Goal: Transaction & Acquisition: Download file/media

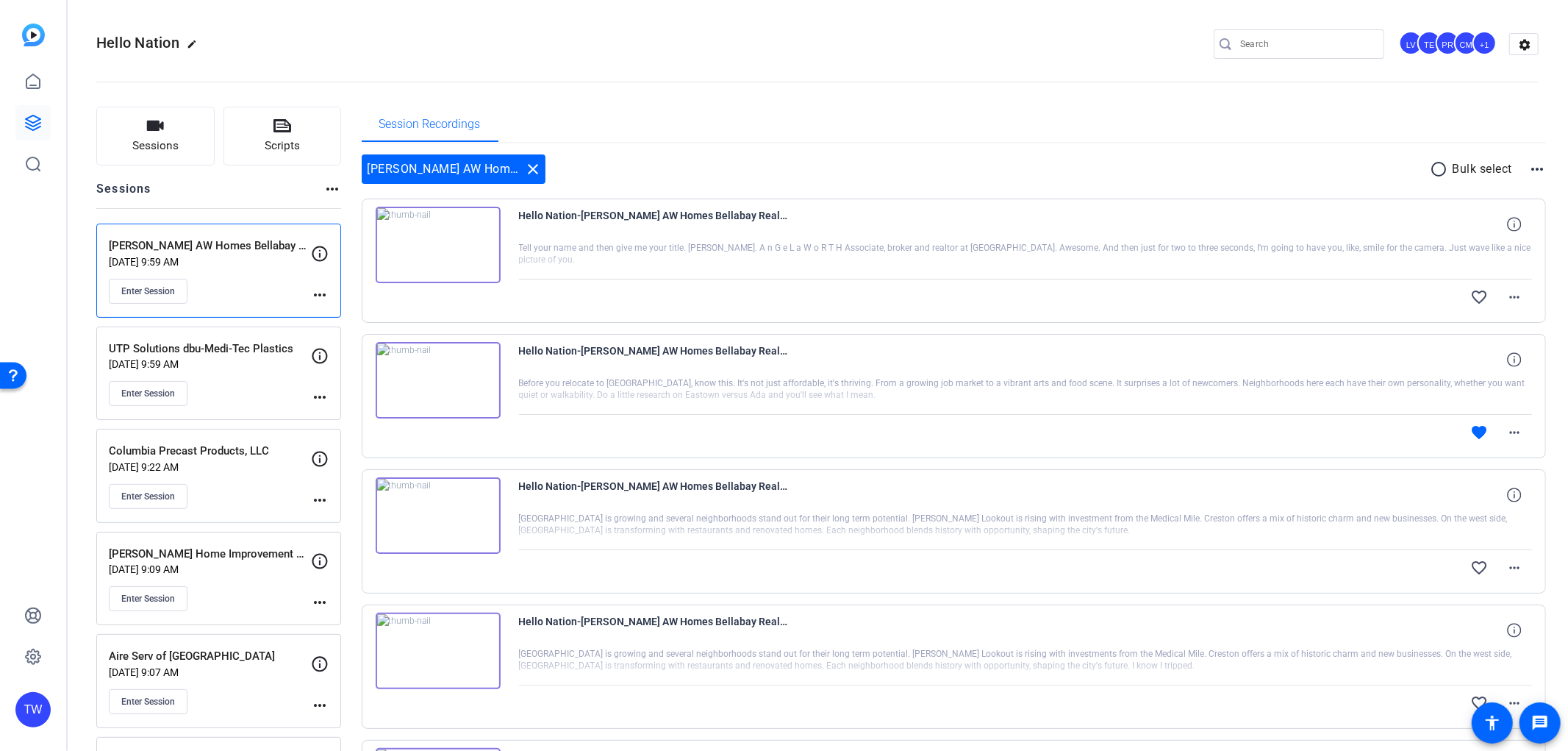
click at [251, 376] on div "UTP Solutions dbu-Medi-Tec Plastics [DATE] 9:59 AM Enter Session" at bounding box center [210, 373] width 202 height 66
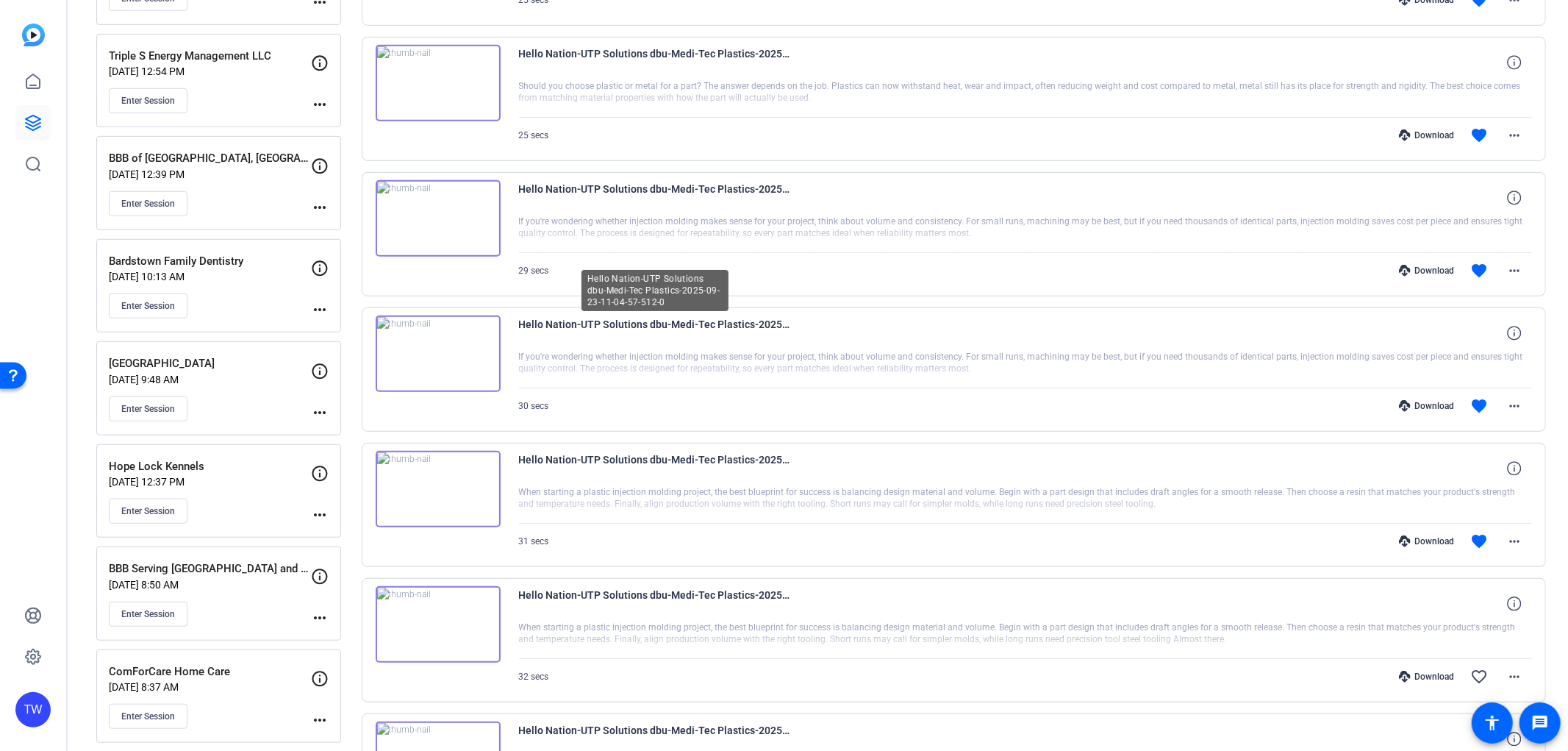
scroll to position [980, 0]
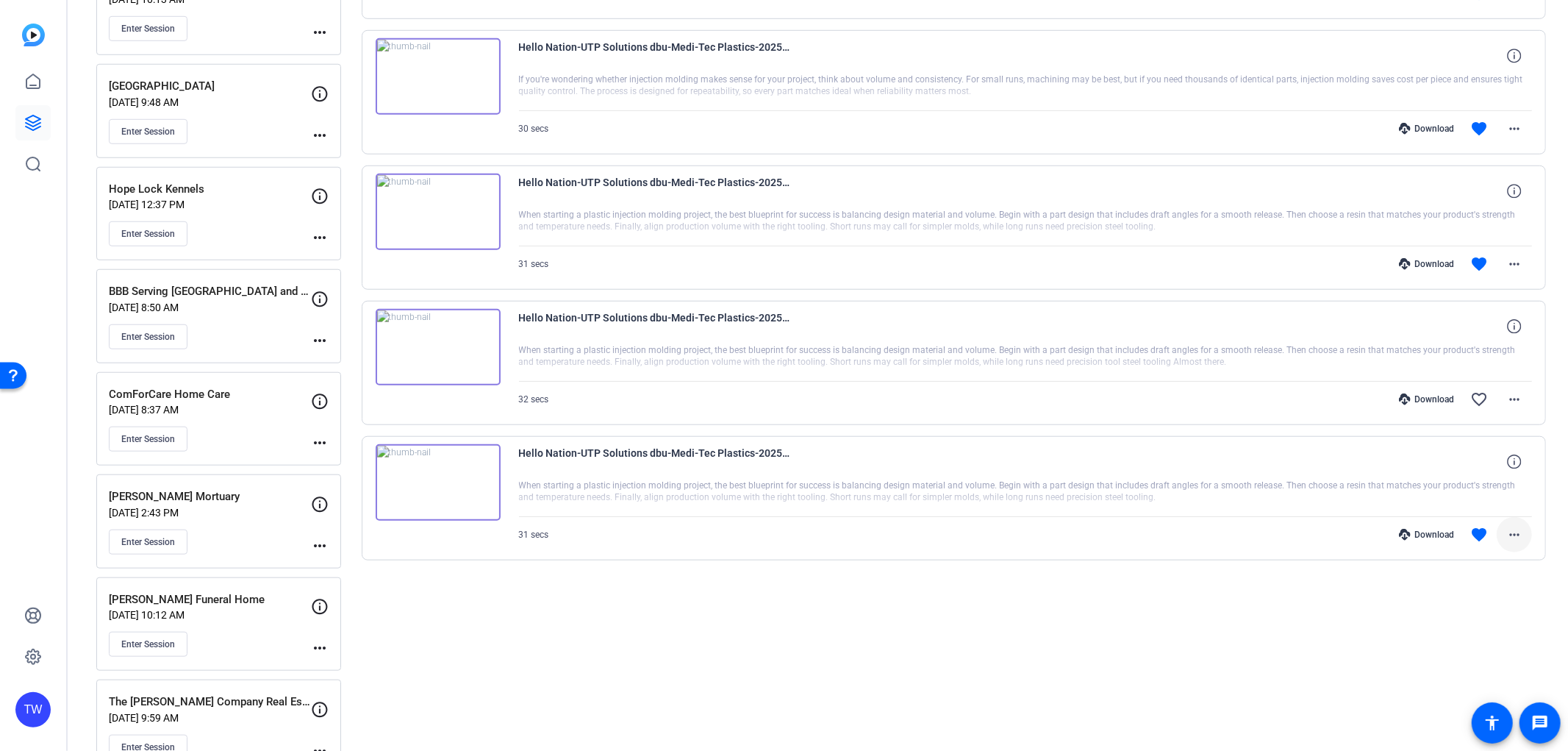
click at [1508, 528] on mat-icon "more_horiz" at bounding box center [1514, 534] width 18 height 18
click at [1475, 605] on span "Download MP4" at bounding box center [1469, 603] width 89 height 18
click at [1512, 261] on mat-icon "more_horiz" at bounding box center [1514, 264] width 18 height 18
click at [1483, 329] on span "Download MP4" at bounding box center [1469, 332] width 89 height 18
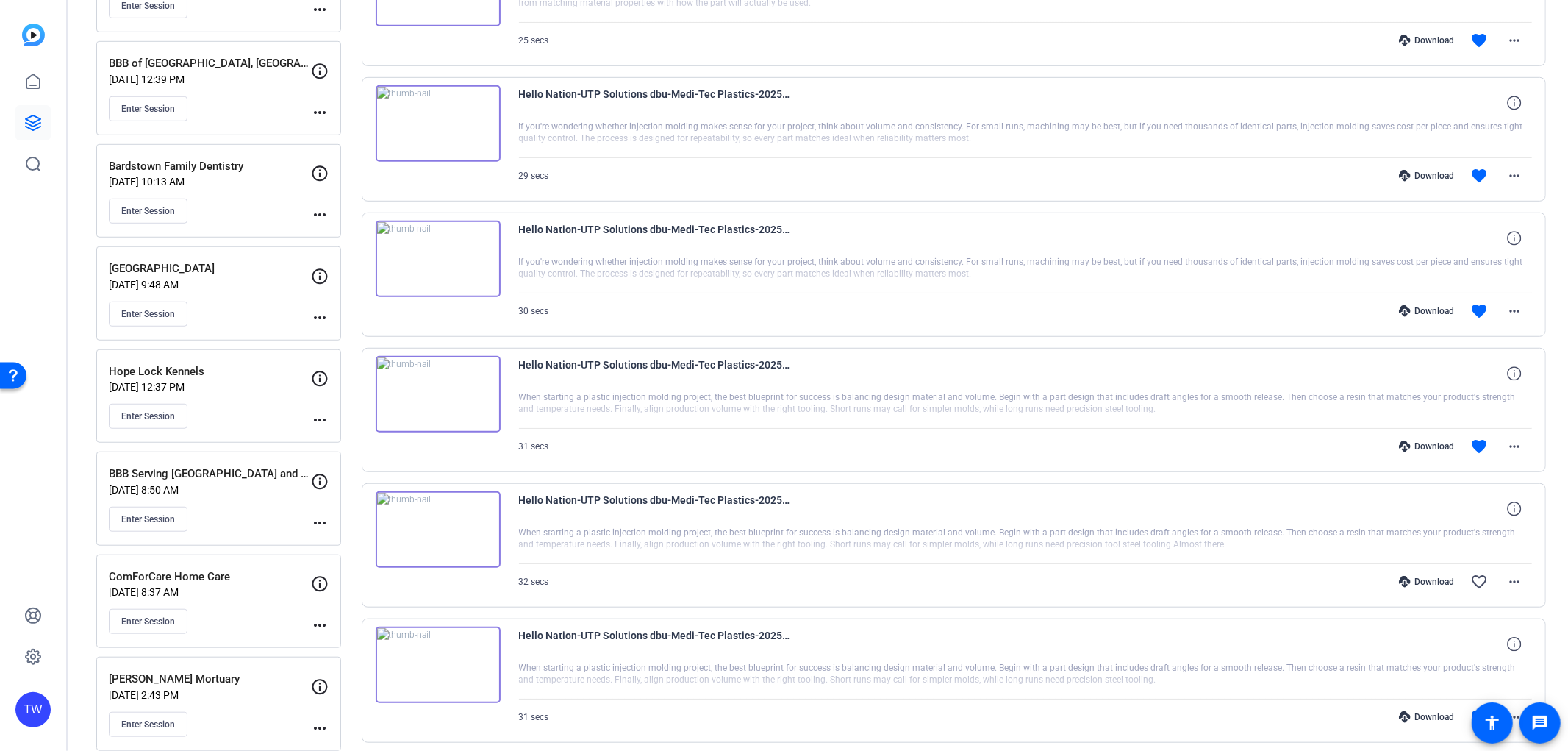
scroll to position [653, 0]
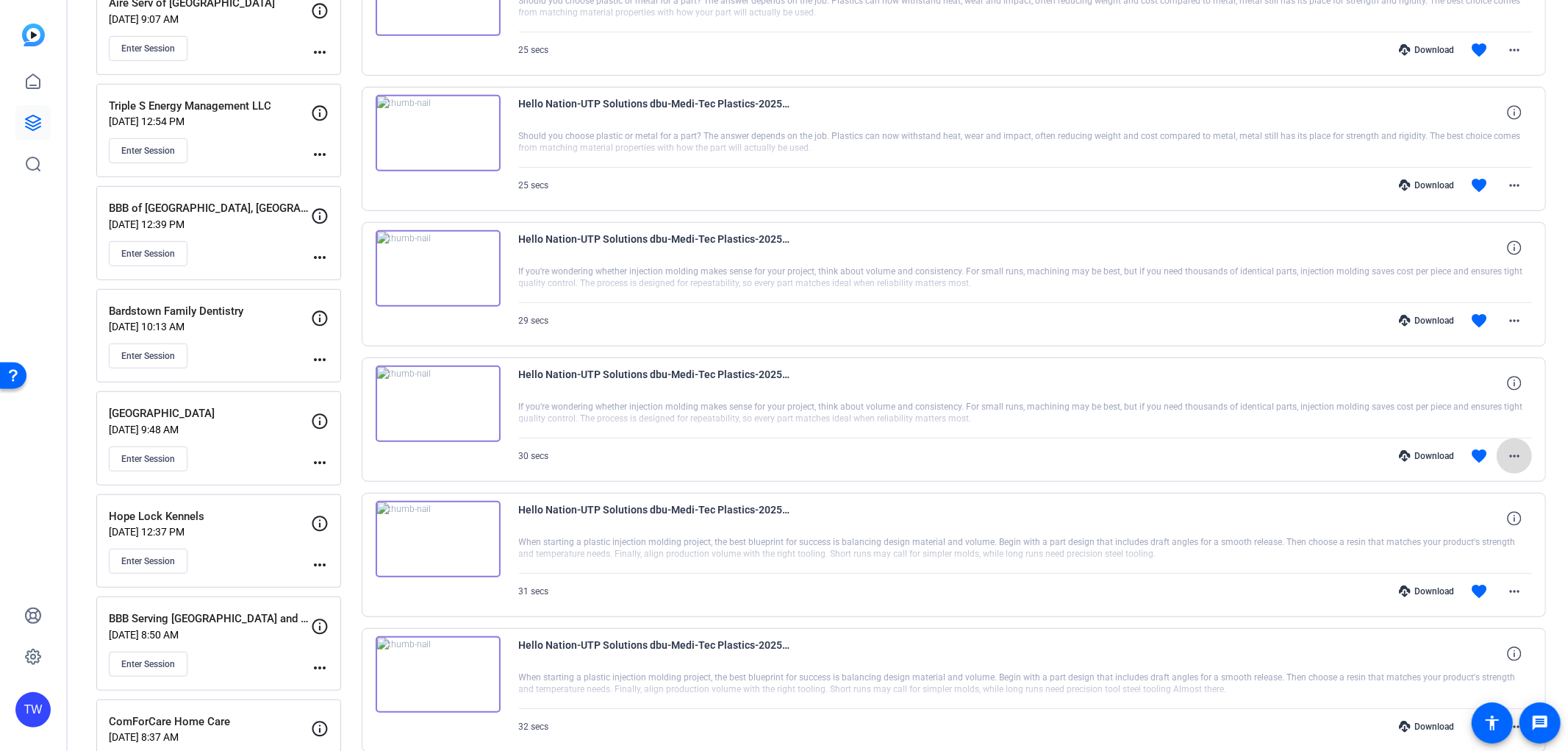
click at [1512, 454] on mat-icon "more_horiz" at bounding box center [1514, 456] width 18 height 18
click at [1471, 522] on span "Download MP4" at bounding box center [1469, 523] width 89 height 18
click at [1506, 326] on mat-icon "more_horiz" at bounding box center [1514, 320] width 18 height 18
click at [1476, 393] on span "Download MP4" at bounding box center [1469, 387] width 89 height 18
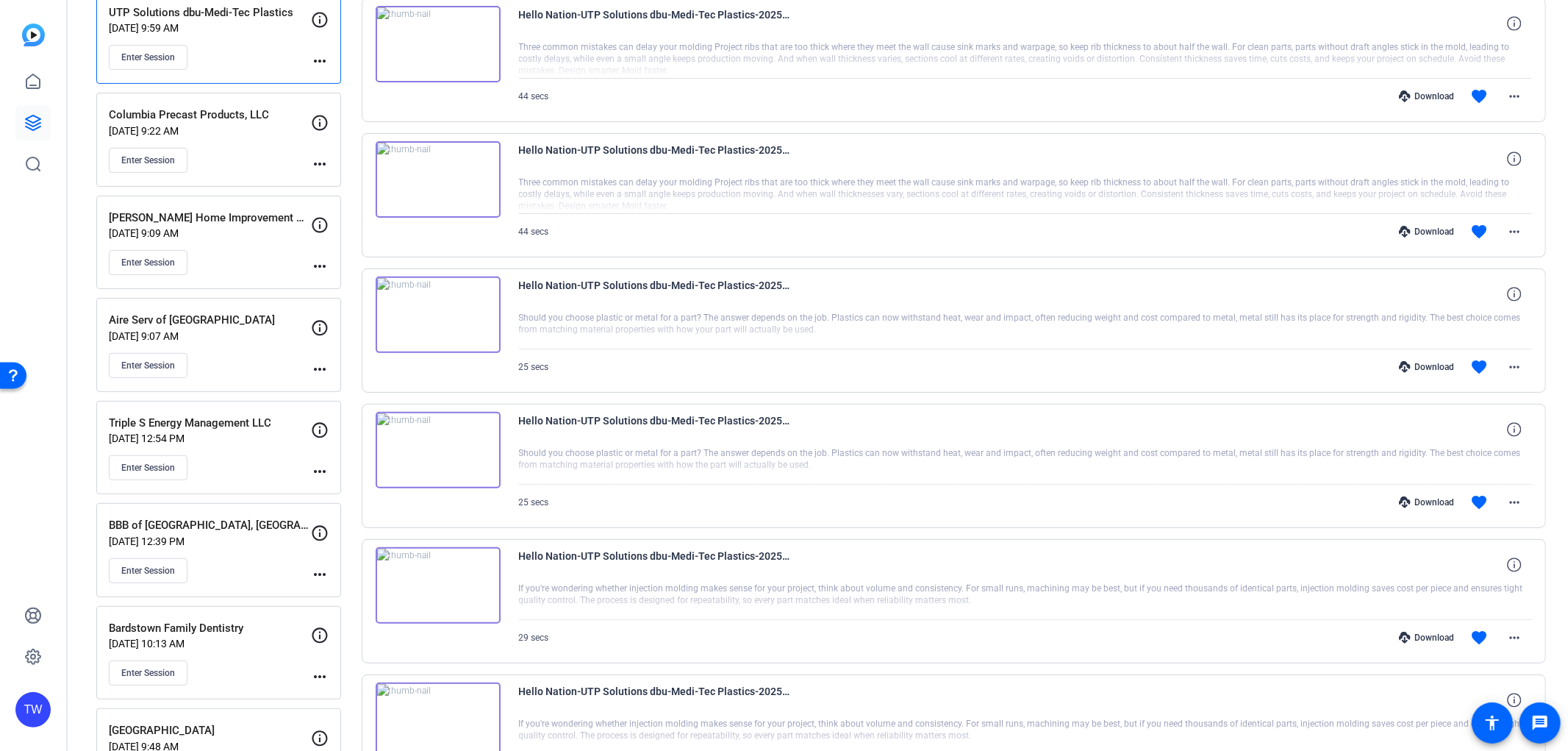
scroll to position [327, 0]
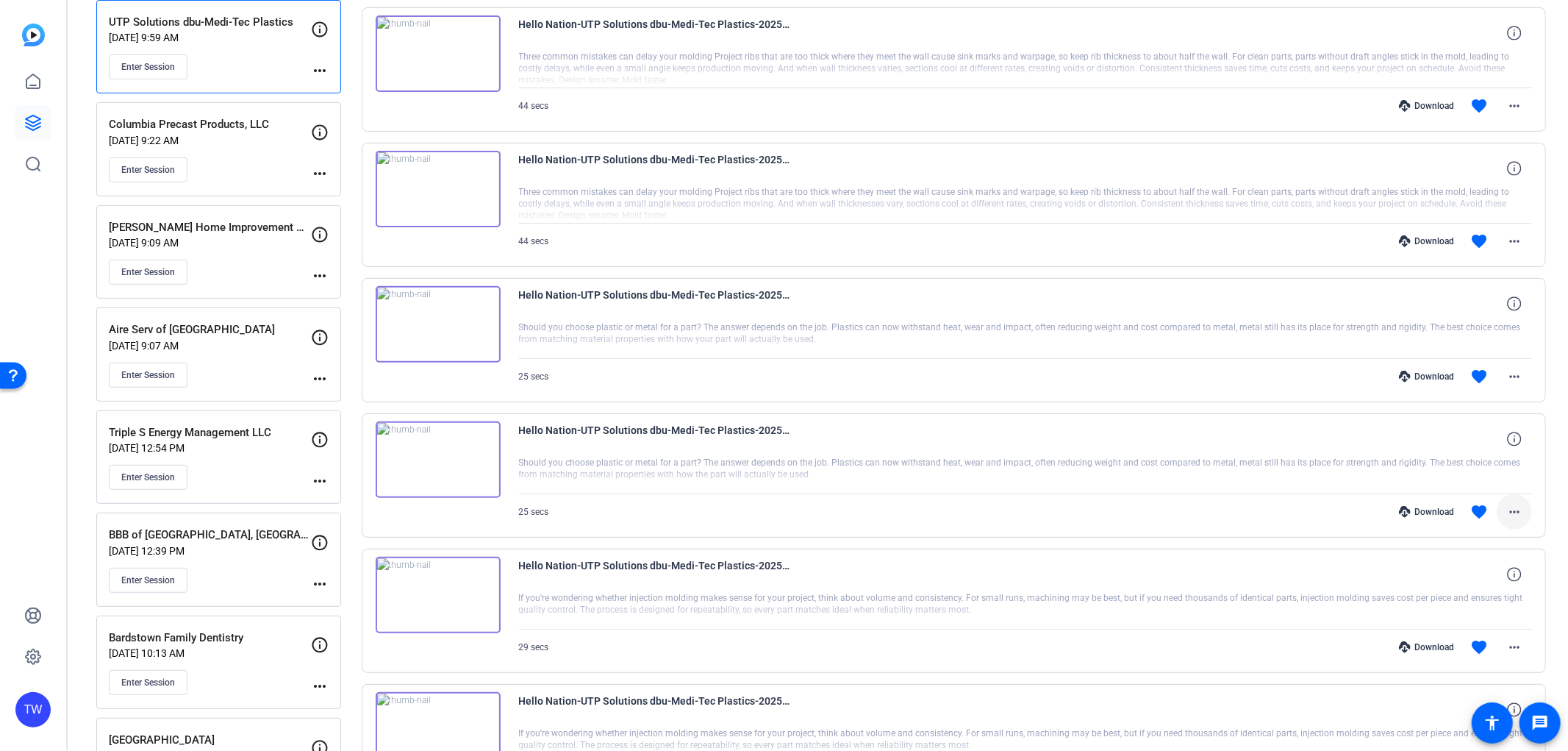
click at [1506, 508] on mat-icon "more_horiz" at bounding box center [1514, 512] width 18 height 18
click at [1487, 575] on span "Download MP4" at bounding box center [1469, 579] width 89 height 18
click at [1510, 379] on mat-icon "more_horiz" at bounding box center [1514, 376] width 18 height 18
click at [1503, 445] on span "Download MP4" at bounding box center [1469, 443] width 89 height 18
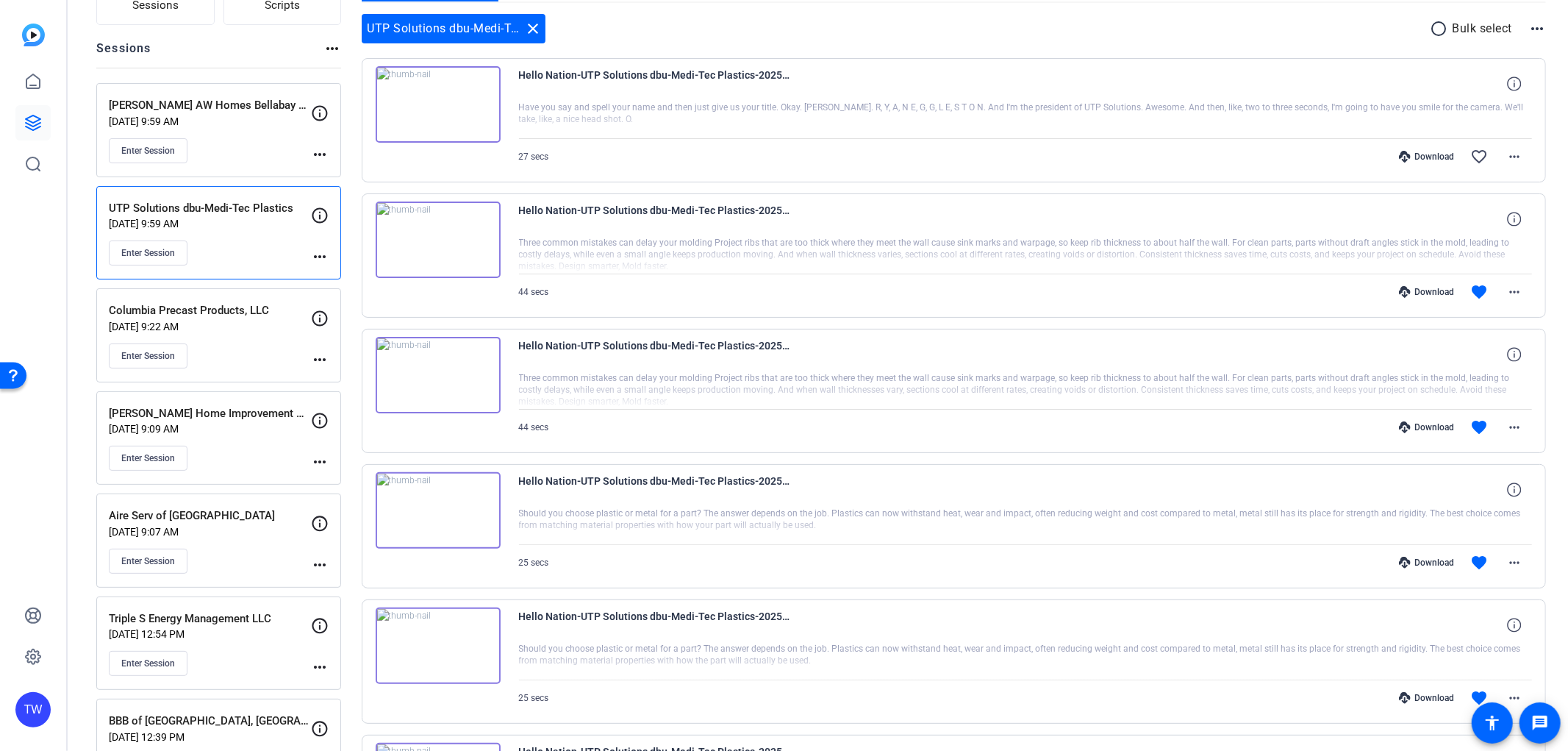
scroll to position [82, 0]
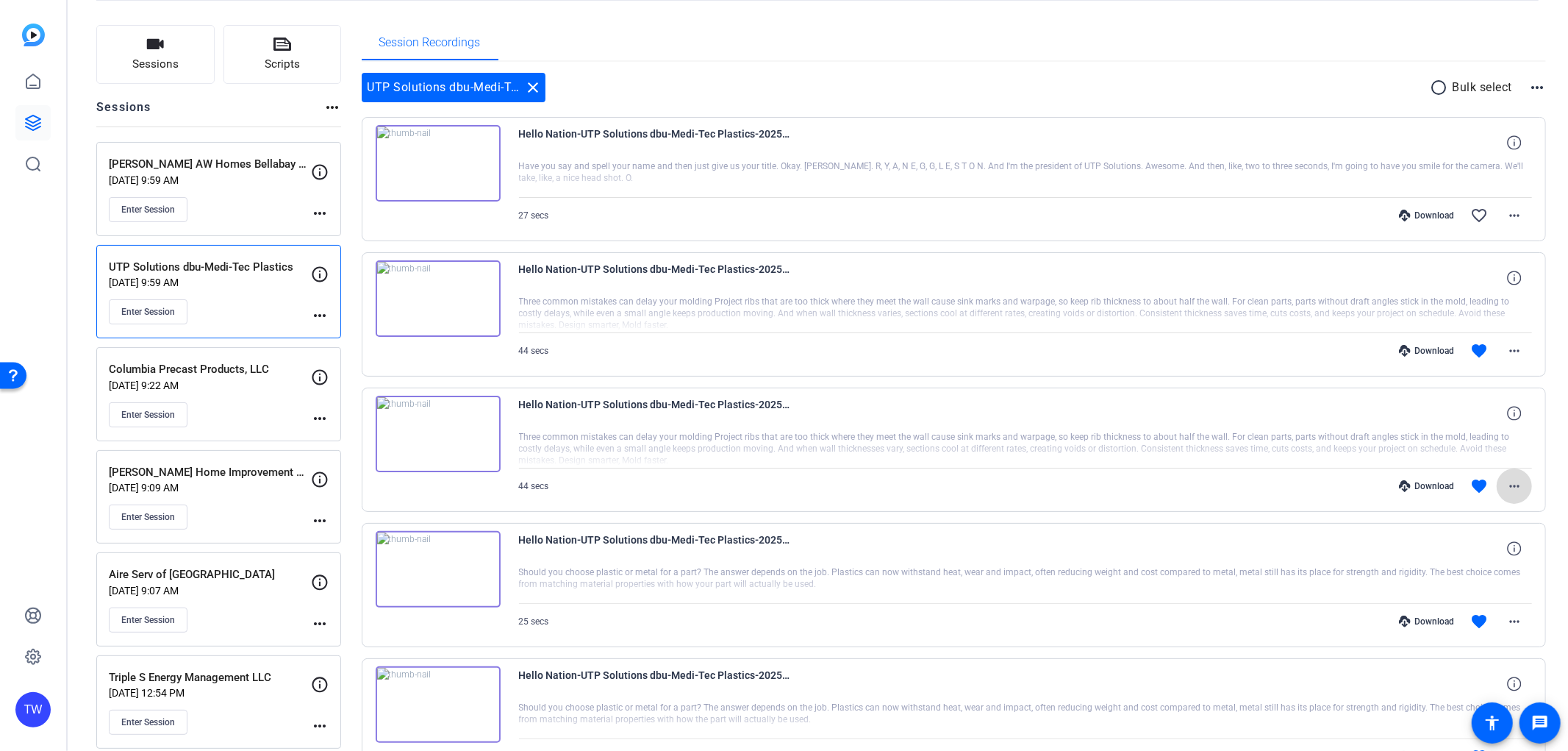
click at [1506, 481] on mat-icon "more_horiz" at bounding box center [1514, 486] width 18 height 18
click at [1474, 544] on span "Download MP4" at bounding box center [1469, 553] width 89 height 18
click at [1506, 344] on mat-icon "more_horiz" at bounding box center [1514, 351] width 18 height 18
click at [1485, 420] on span "Download MP4" at bounding box center [1469, 417] width 89 height 18
click at [1089, 53] on div "Session Recordings" at bounding box center [953, 42] width 1185 height 35
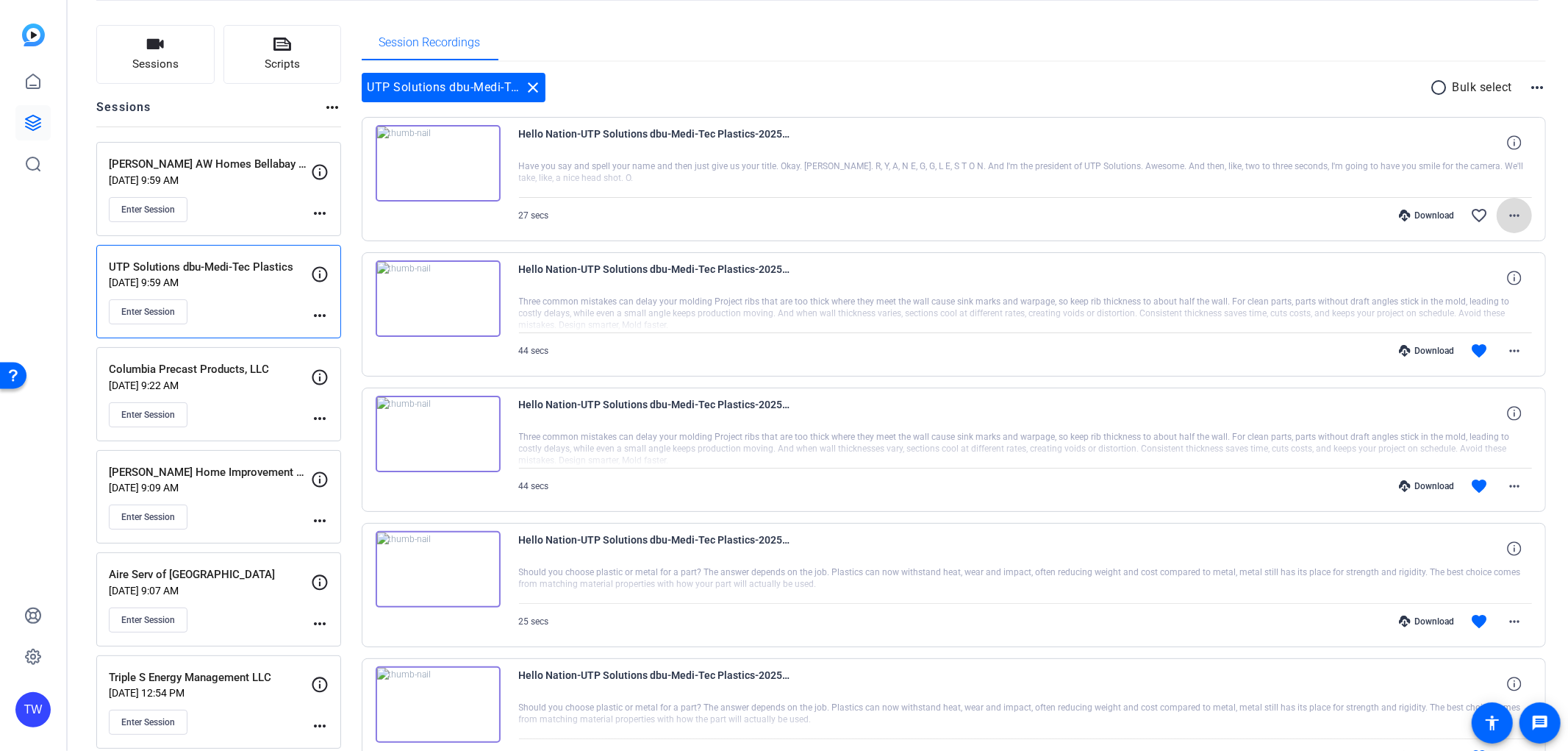
click at [1514, 203] on span at bounding box center [1514, 215] width 35 height 35
click at [1486, 278] on span "Download MP4" at bounding box center [1469, 282] width 89 height 18
